Goal: Book appointment/travel/reservation

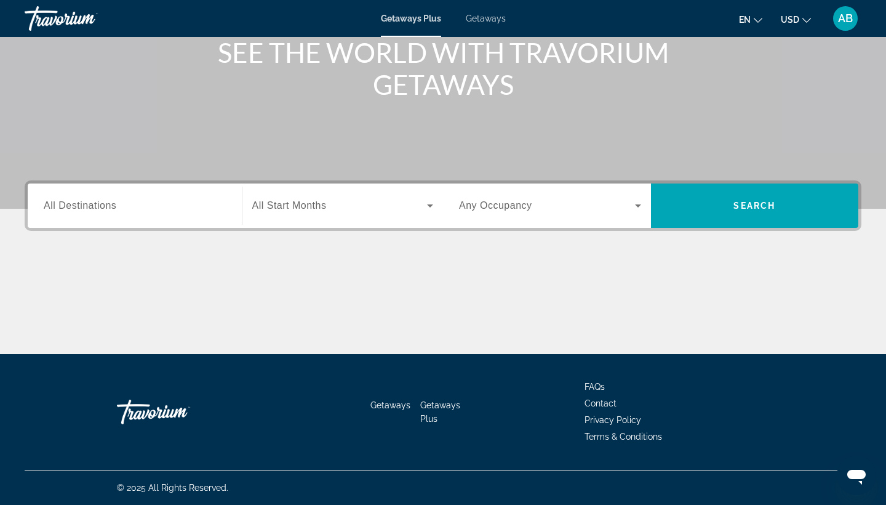
scroll to position [161, 0]
click at [364, 218] on div "Search widget" at bounding box center [343, 205] width 182 height 34
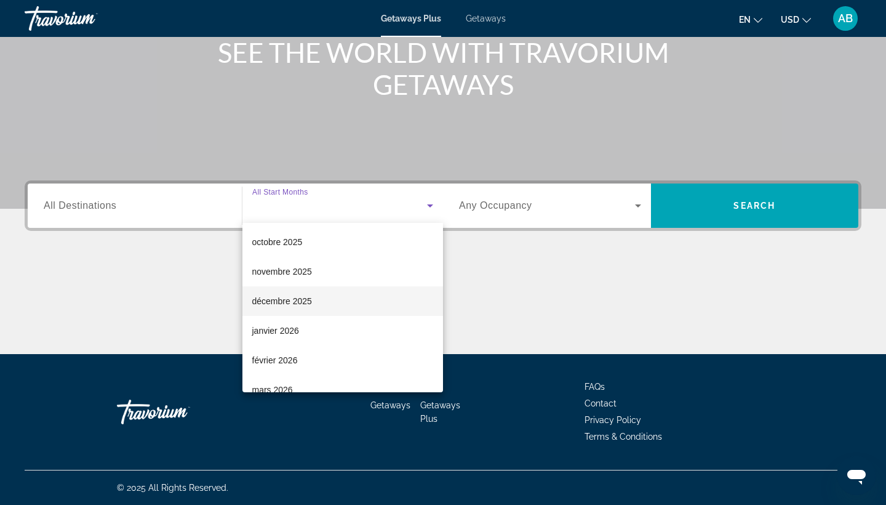
scroll to position [70, 0]
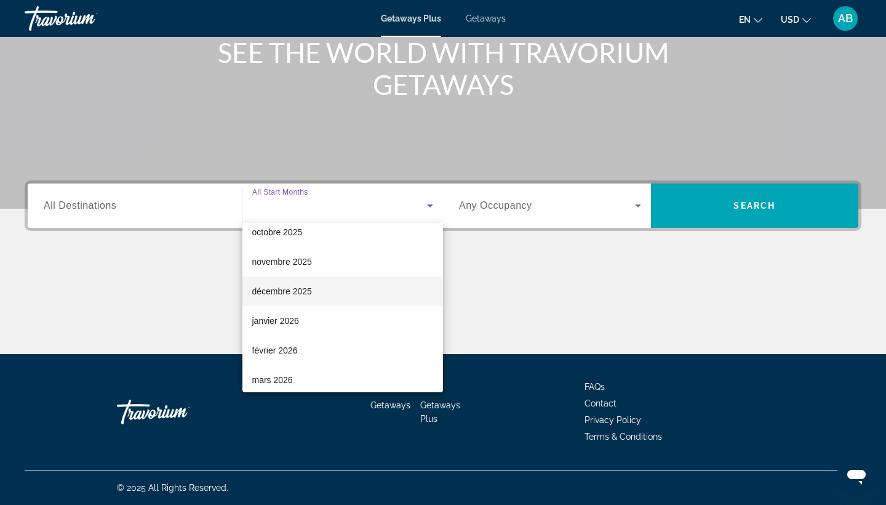
click at [339, 297] on mat-option "décembre 2025" at bounding box center [342, 291] width 201 height 30
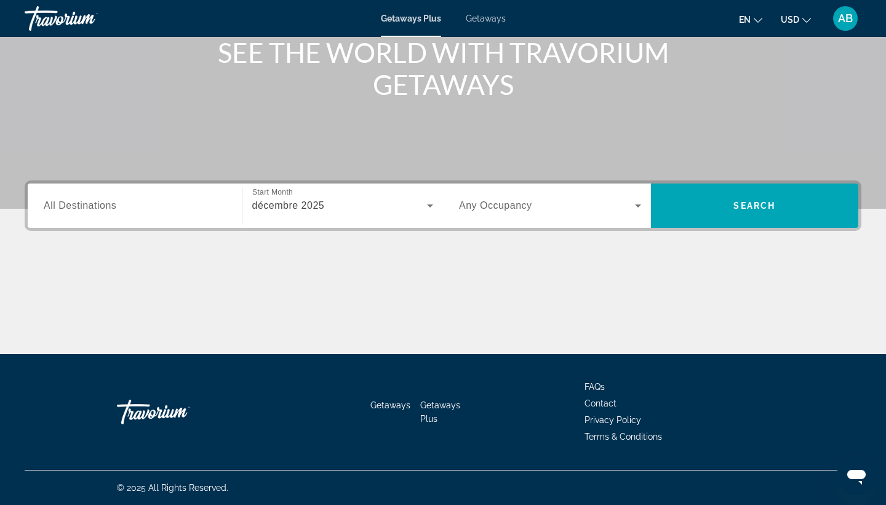
click at [573, 216] on div "Search widget" at bounding box center [550, 205] width 182 height 34
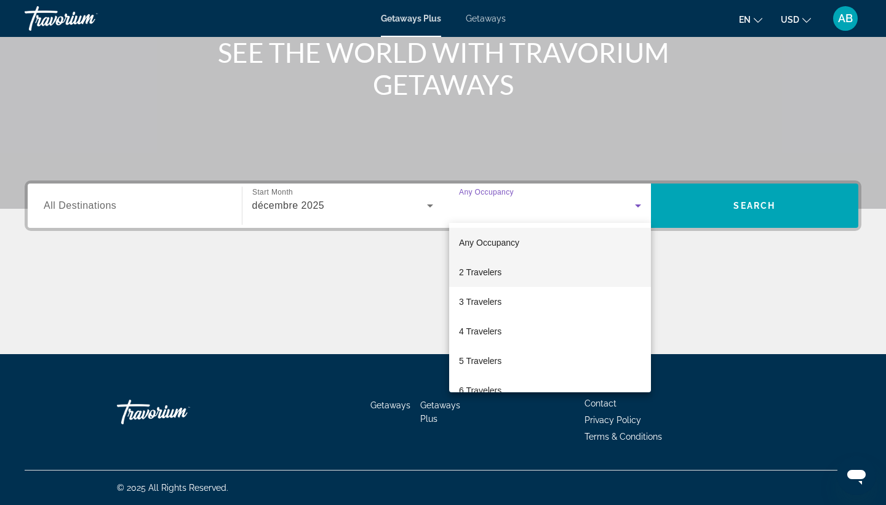
click at [540, 277] on mat-option "2 Travelers" at bounding box center [550, 272] width 202 height 30
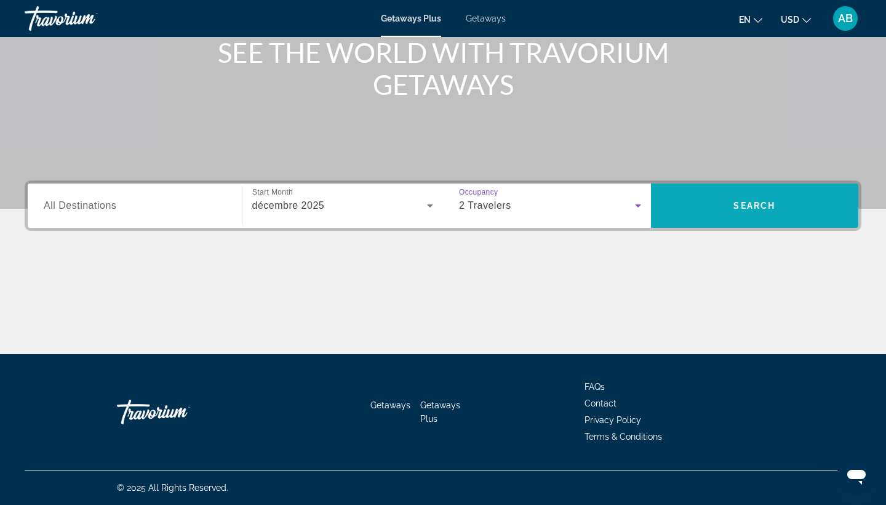
click at [724, 204] on span "Search widget" at bounding box center [755, 206] width 208 height 30
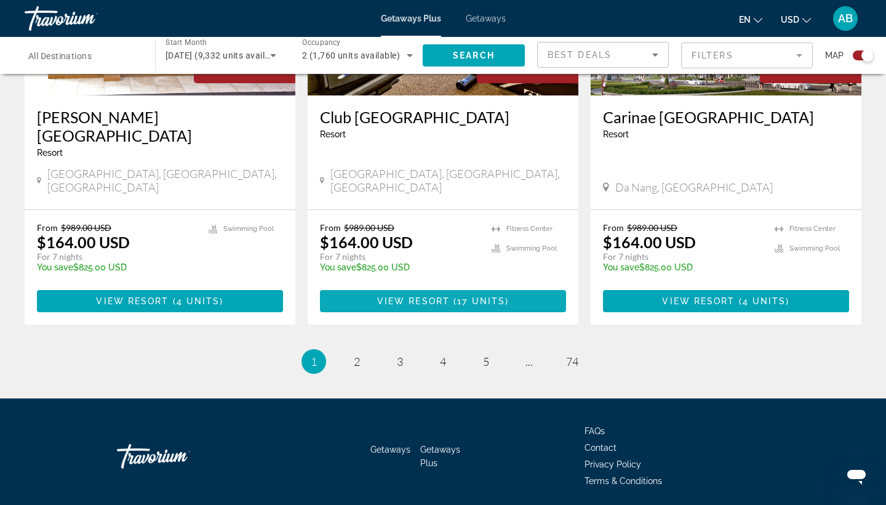
scroll to position [1905, 0]
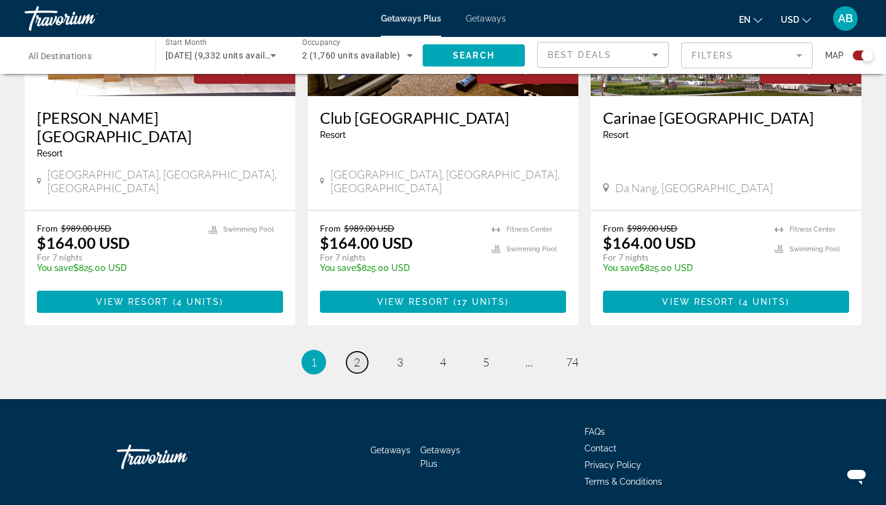
click at [356, 355] on span "2" at bounding box center [357, 362] width 6 height 14
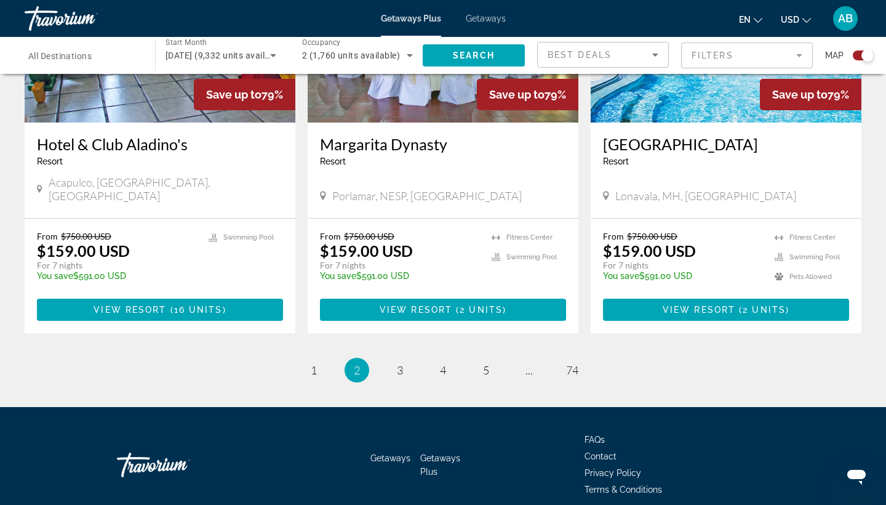
scroll to position [1868, 0]
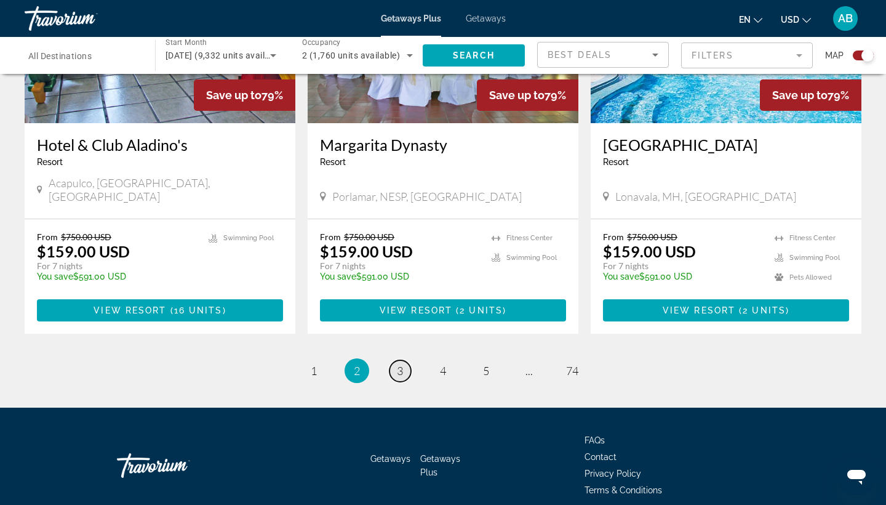
click at [399, 364] on span "3" at bounding box center [400, 371] width 6 height 14
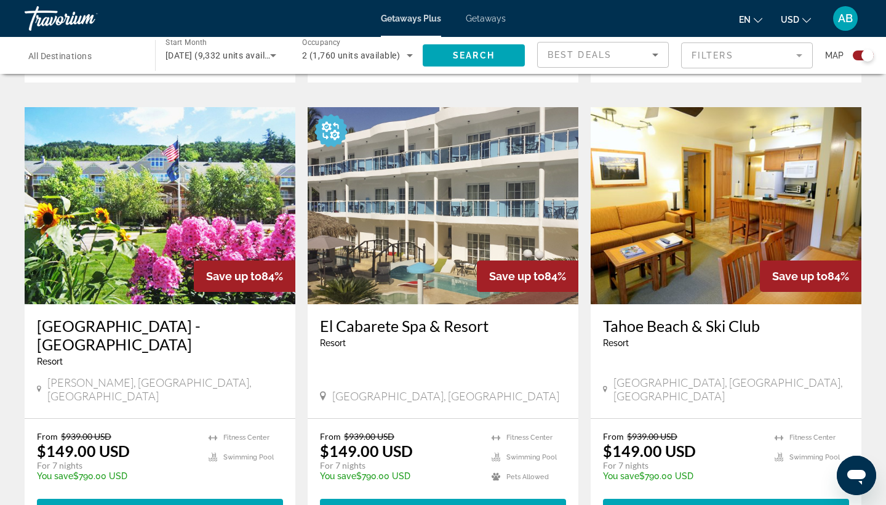
scroll to position [1705, 0]
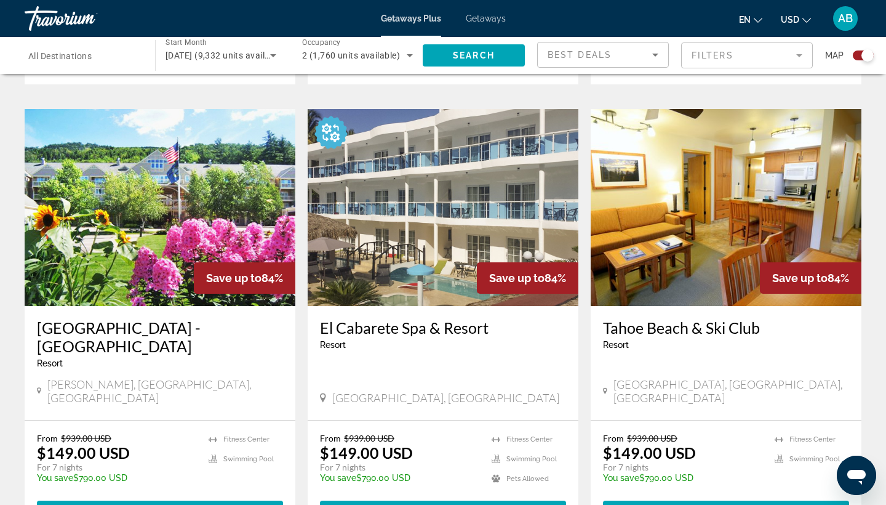
click at [471, 192] on img "Main content" at bounding box center [443, 207] width 271 height 197
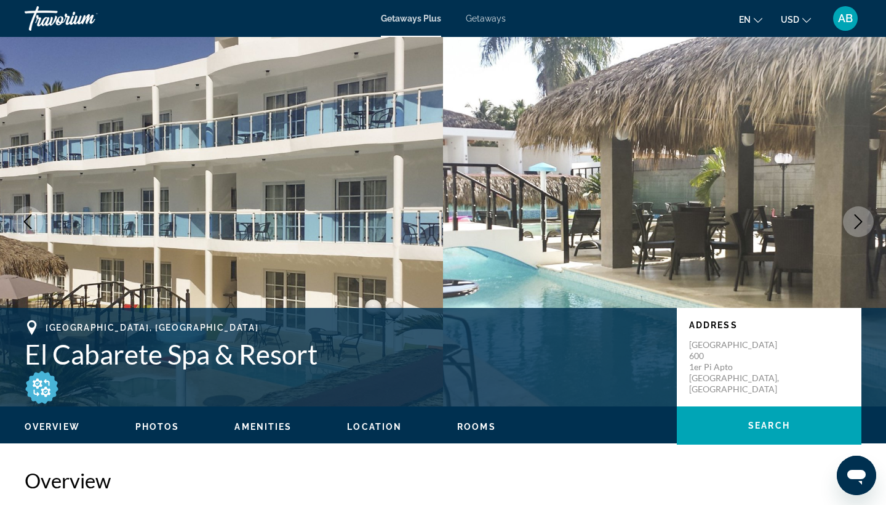
click at [850, 228] on button "Next image" at bounding box center [858, 221] width 31 height 31
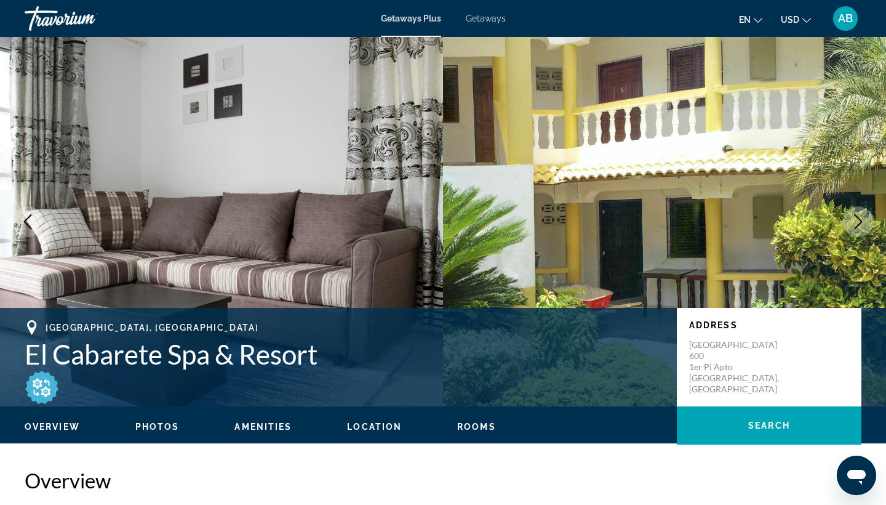
click at [851, 226] on icon "Next image" at bounding box center [858, 221] width 15 height 15
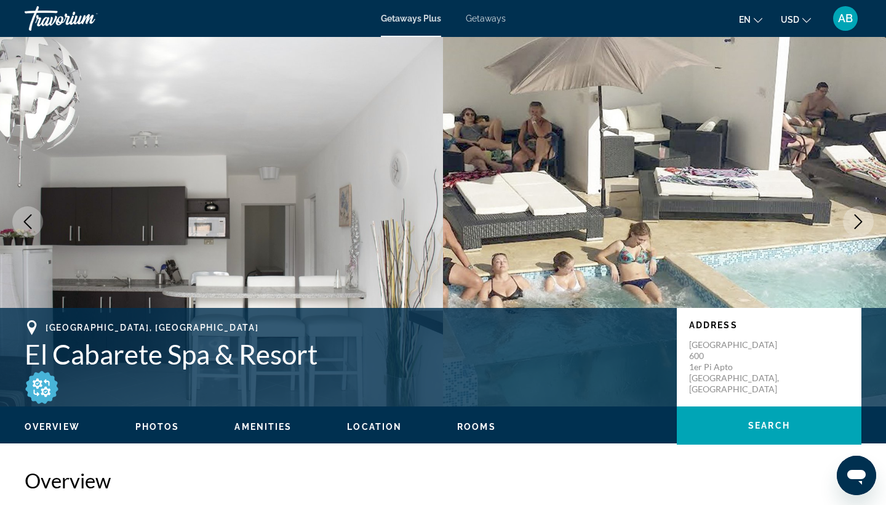
click at [851, 226] on icon "Next image" at bounding box center [858, 221] width 15 height 15
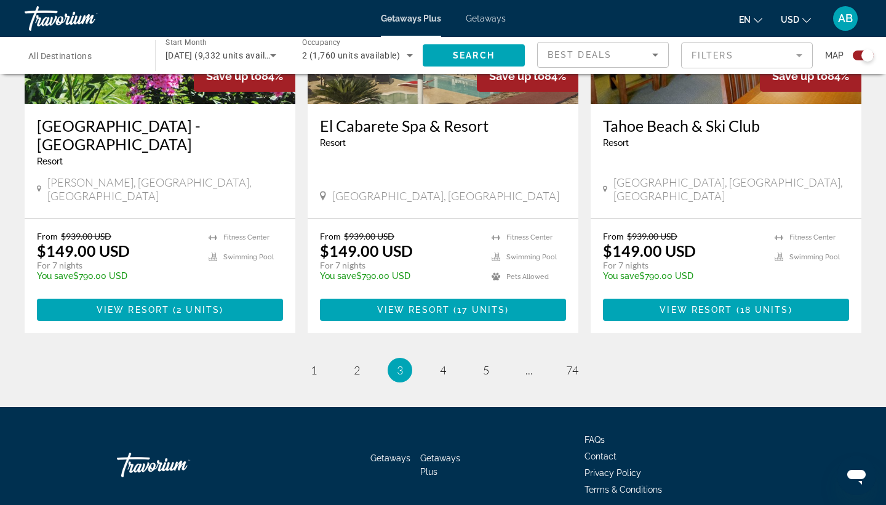
scroll to position [1906, 0]
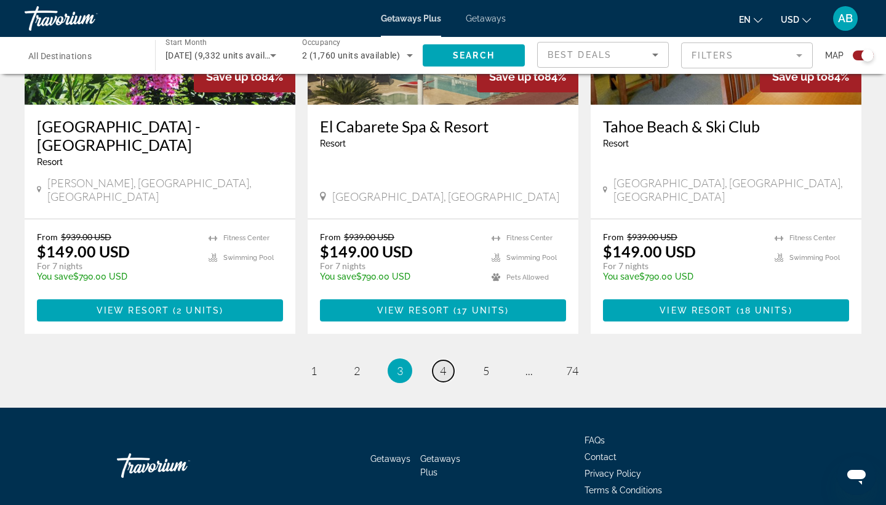
click at [447, 360] on link "page 4" at bounding box center [444, 371] width 22 height 22
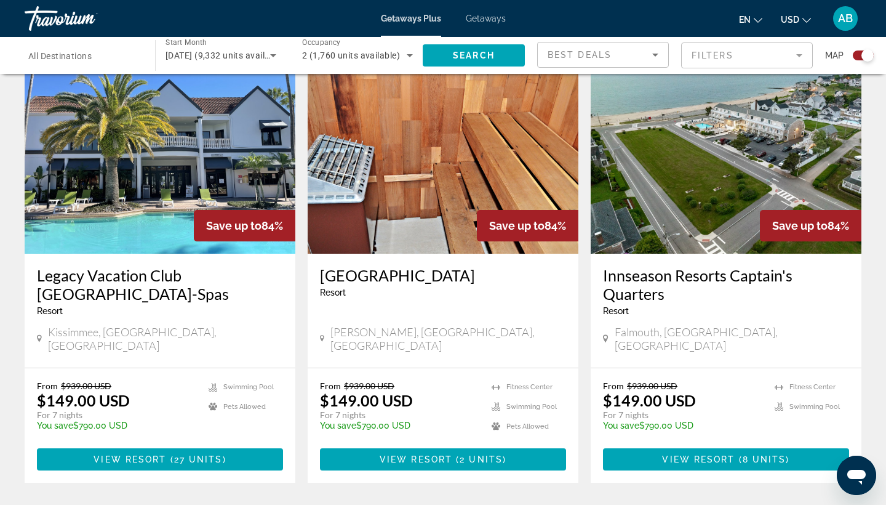
scroll to position [1347, 0]
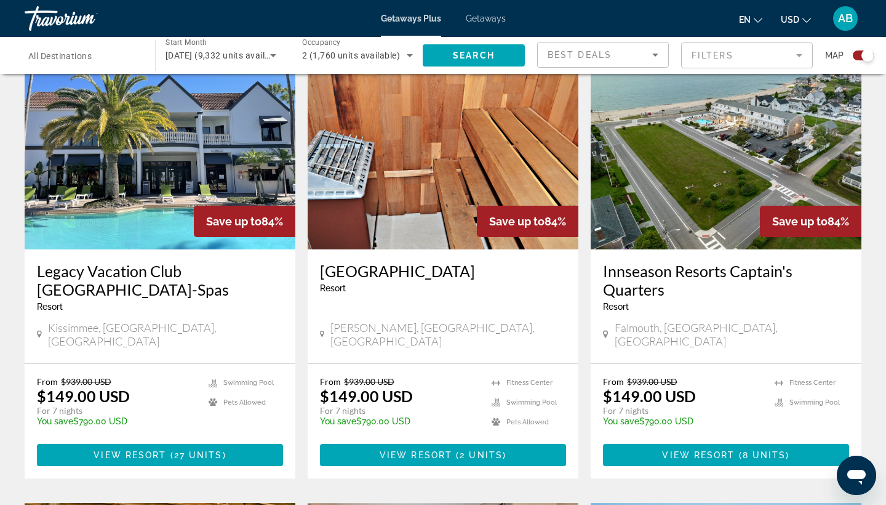
click at [192, 161] on img "Main content" at bounding box center [160, 150] width 271 height 197
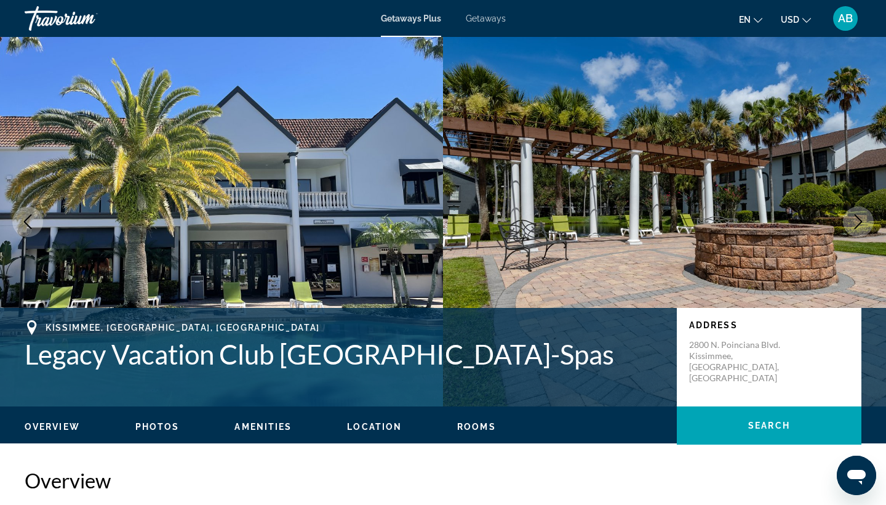
click at [865, 218] on icon "Next image" at bounding box center [858, 221] width 15 height 15
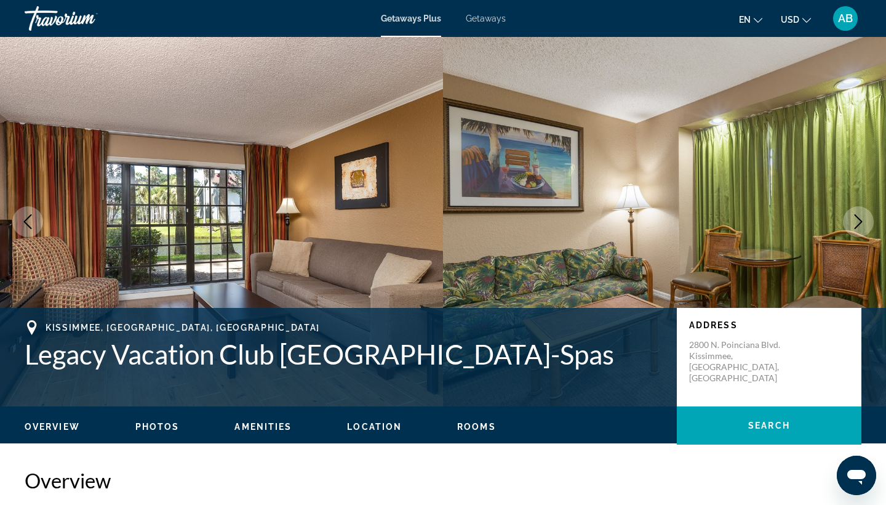
click at [866, 218] on button "Next image" at bounding box center [858, 221] width 31 height 31
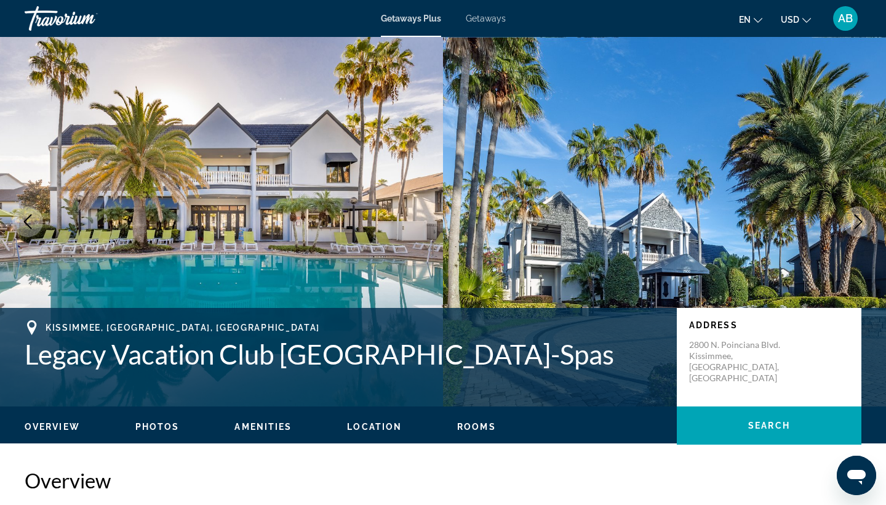
click at [866, 218] on button "Next image" at bounding box center [858, 221] width 31 height 31
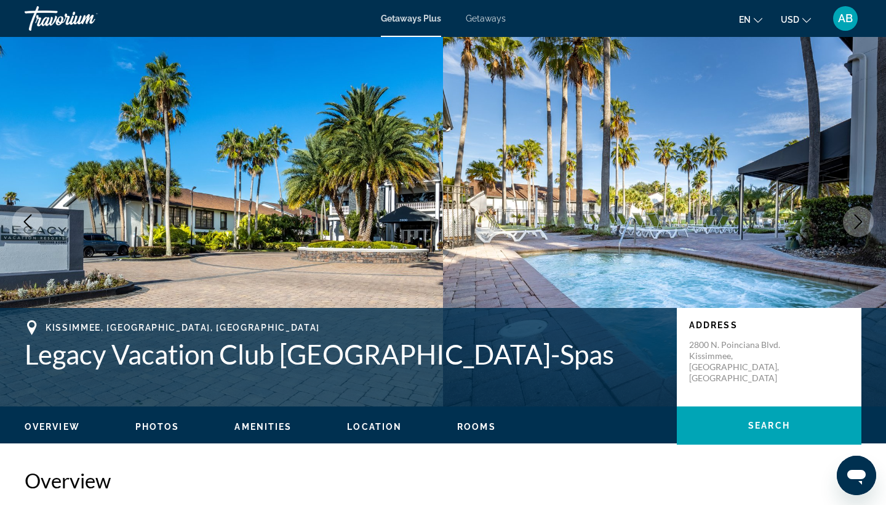
click at [866, 219] on button "Next image" at bounding box center [858, 221] width 31 height 31
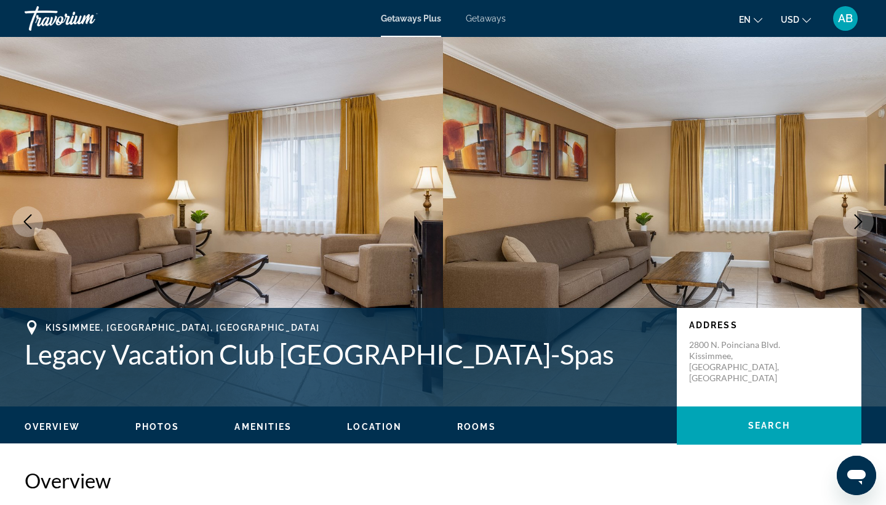
click at [866, 219] on button "Next image" at bounding box center [858, 221] width 31 height 31
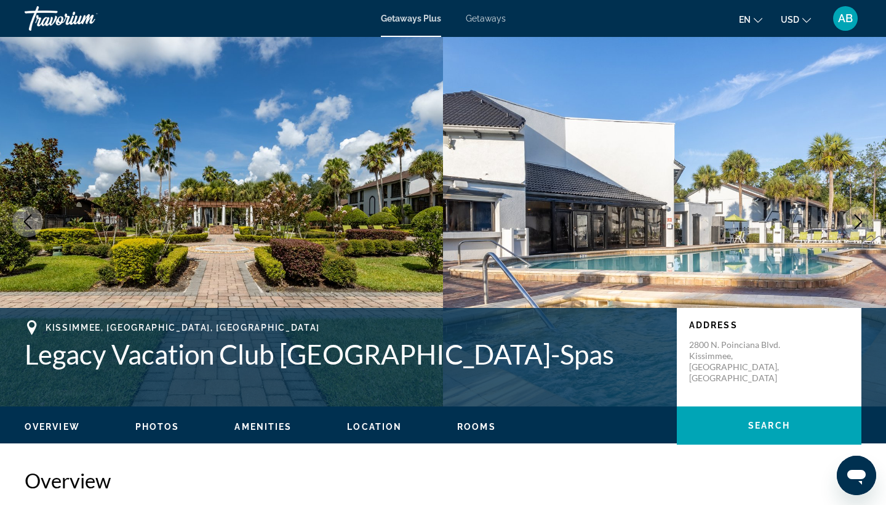
click at [866, 219] on button "Next image" at bounding box center [858, 221] width 31 height 31
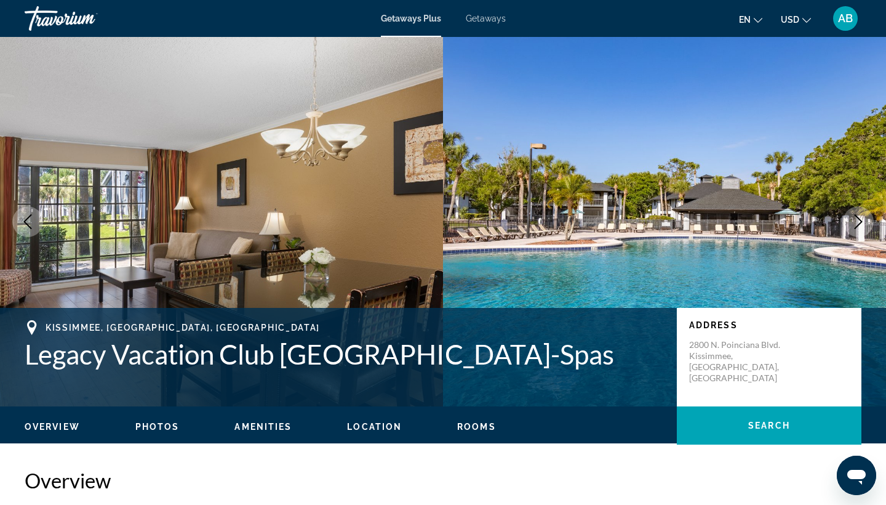
click at [866, 219] on button "Next image" at bounding box center [858, 221] width 31 height 31
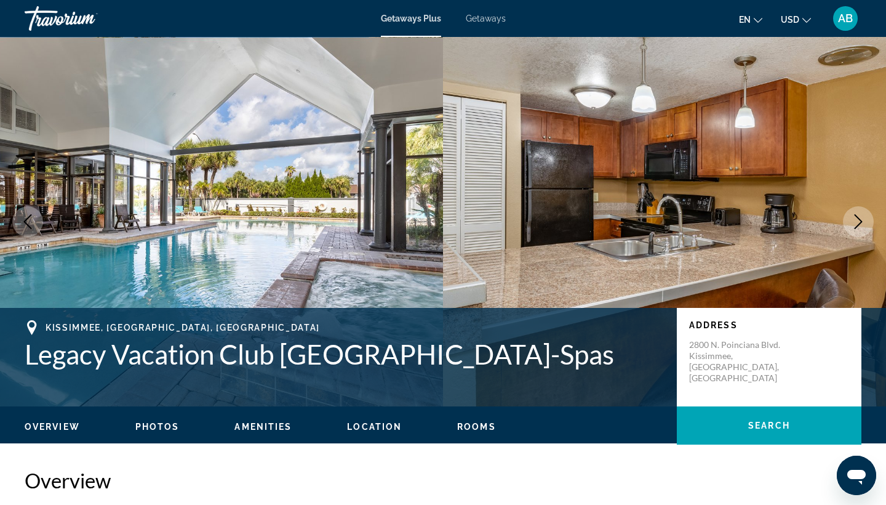
click at [866, 219] on button "Next image" at bounding box center [858, 221] width 31 height 31
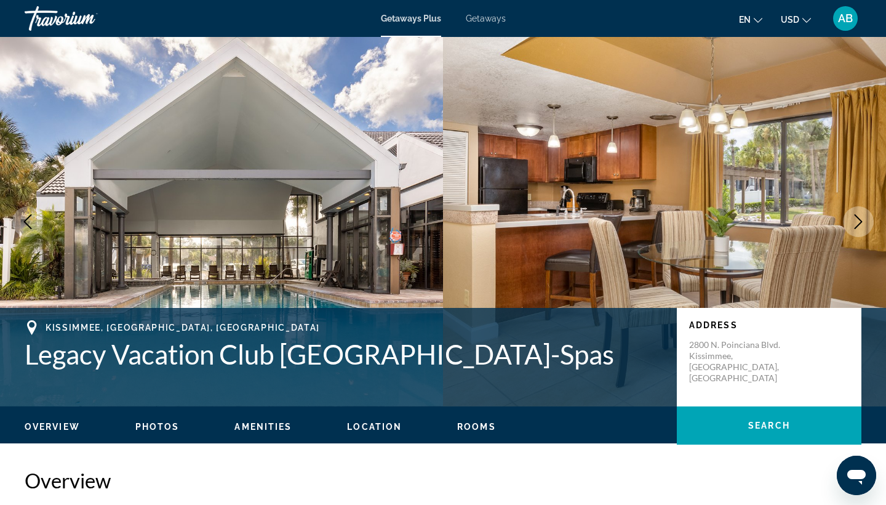
click at [866, 219] on button "Next image" at bounding box center [858, 221] width 31 height 31
